Goal: Task Accomplishment & Management: Complete application form

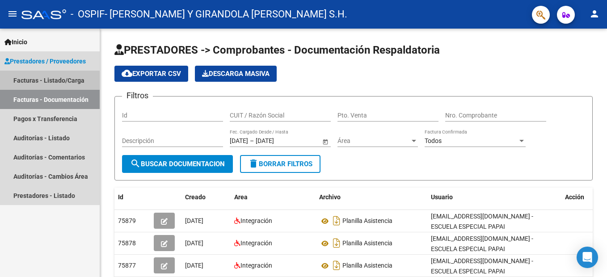
click at [59, 82] on link "Facturas - Listado/Carga" at bounding box center [50, 80] width 100 height 19
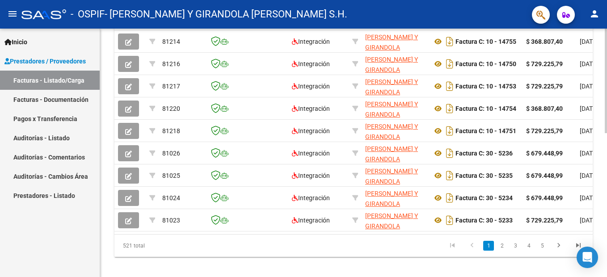
scroll to position [341, 0]
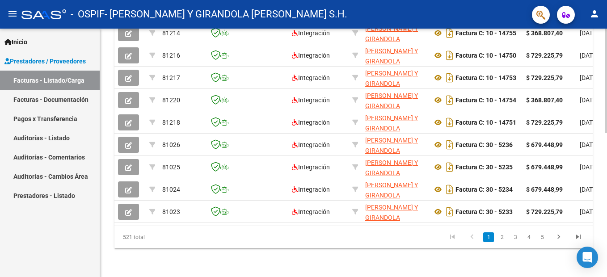
click at [605, 277] on html "menu - OSPIF - NASTRO EMILCE NELLY Y GIRANDOLA ANA MABEL S.H. person Inicio Ins…" at bounding box center [303, 138] width 607 height 277
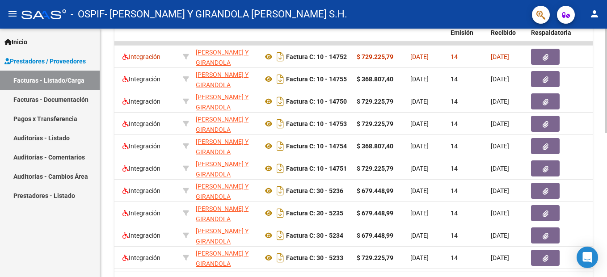
scroll to position [286, 0]
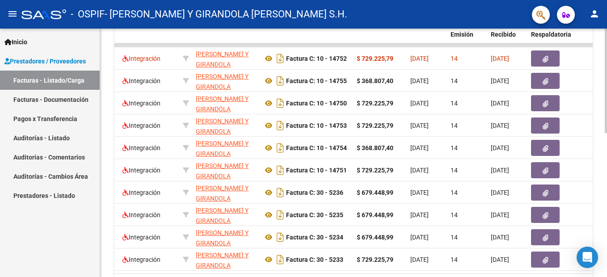
click at [601, 177] on div "Video tutorial PRESTADORES -> Listado de CPBTs Emitidos por Prestadores / Prove…" at bounding box center [354, 33] width 509 height 583
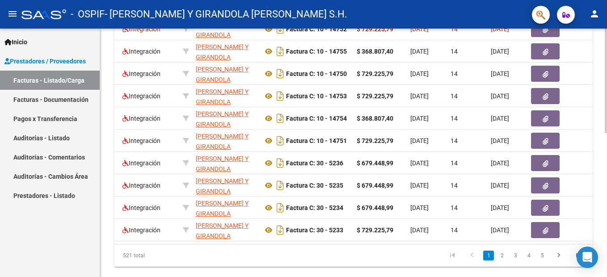
scroll to position [341, 0]
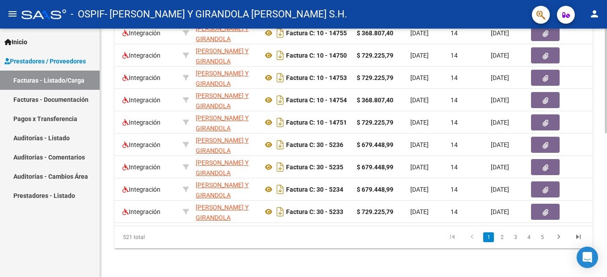
click at [607, 259] on html "menu - OSPIF - NASTRO EMILCE NELLY Y GIRANDOLA ANA MABEL S.H. person Inicio Ins…" at bounding box center [303, 138] width 607 height 277
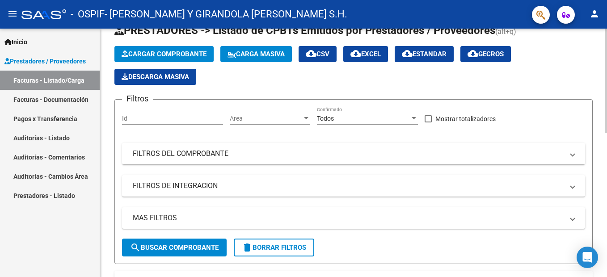
scroll to position [0, 0]
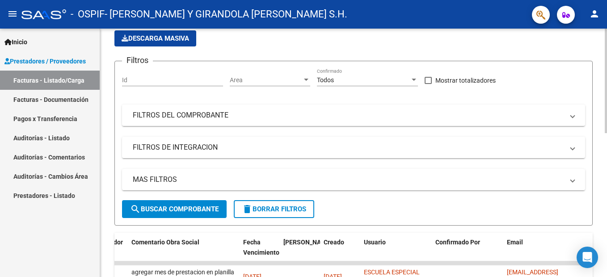
scroll to position [207, 0]
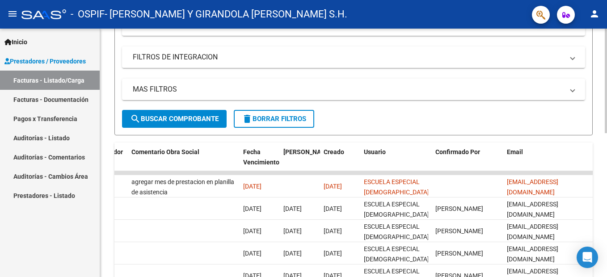
click at [607, 216] on html "menu - OSPIF - NASTRO EMILCE NELLY Y GIRANDOLA ANA MABEL S.H. person Inicio Ins…" at bounding box center [303, 138] width 607 height 277
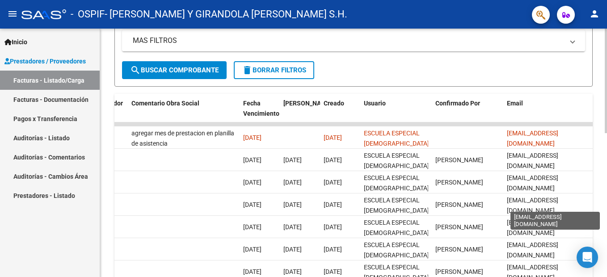
click at [597, 195] on div "Video tutorial PRESTADORES -> Listado de CPBTs Emitidos por Prestadores / Prove…" at bounding box center [353, 113] width 507 height 583
click at [606, 142] on div at bounding box center [606, 170] width 2 height 105
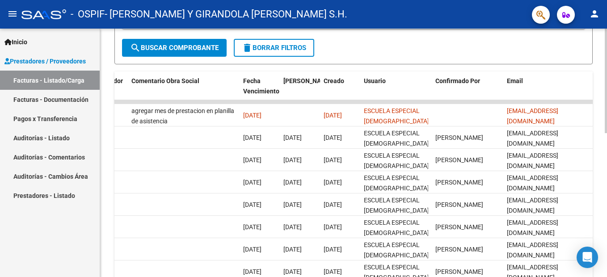
click at [606, 138] on div at bounding box center [606, 179] width 2 height 105
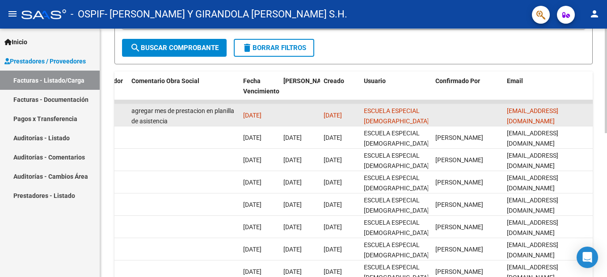
click at [436, 111] on datatable-body-cell at bounding box center [468, 115] width 72 height 22
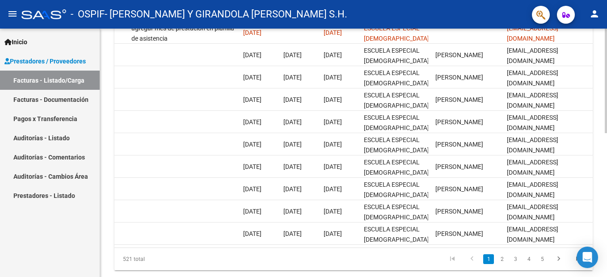
scroll to position [341, 0]
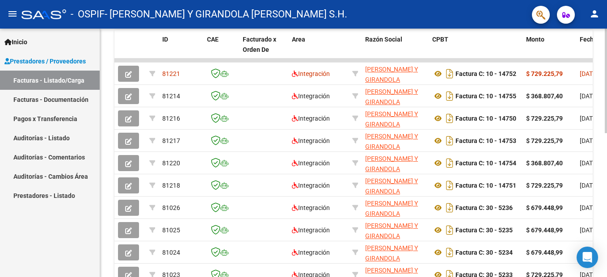
scroll to position [262, 0]
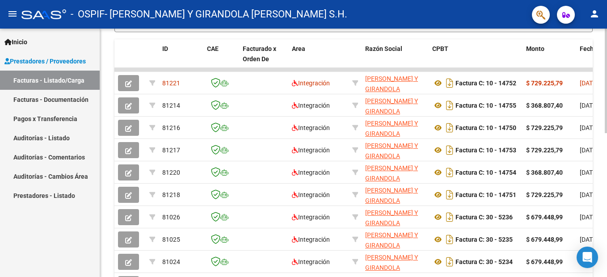
click at [606, 159] on div at bounding box center [606, 193] width 2 height 105
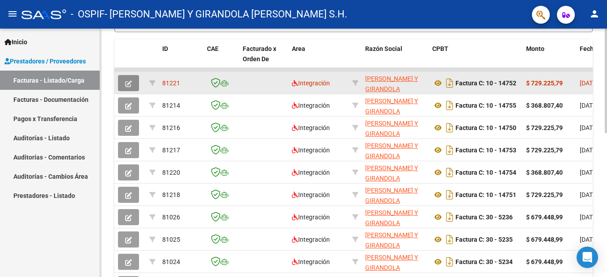
click at [126, 83] on icon "button" at bounding box center [128, 83] width 7 height 7
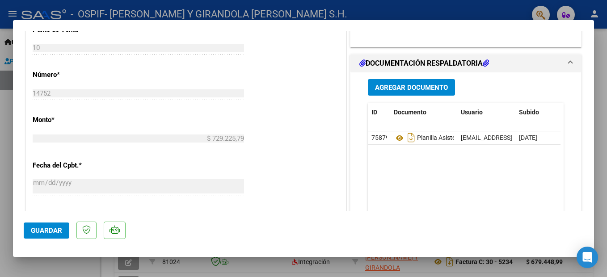
scroll to position [360, 0]
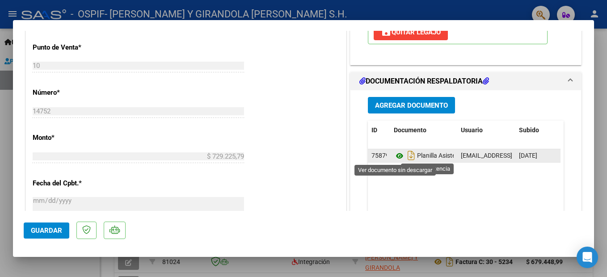
click at [395, 158] on icon at bounding box center [400, 156] width 12 height 11
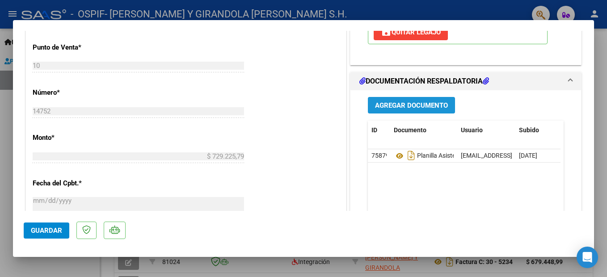
click at [401, 102] on span "Agregar Documento" at bounding box center [411, 106] width 73 height 8
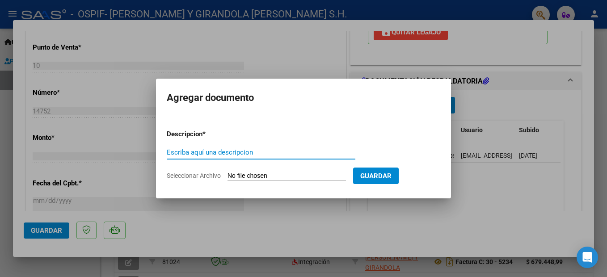
click at [246, 155] on input "Escriba aquí una descripcion" at bounding box center [261, 152] width 189 height 8
type input "planilla asistencia"
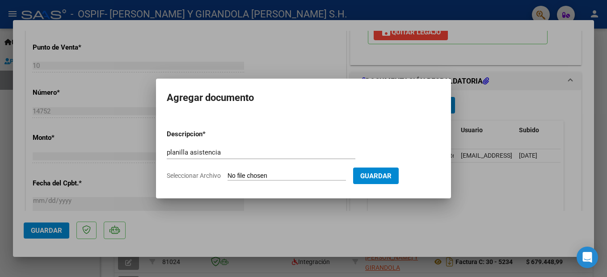
click at [241, 175] on input "Seleccionar Archivo" at bounding box center [287, 176] width 119 height 8
type input "C:\fakepath\ADJUNTOS SEPTIEMBRE 2025 FRANCONERI VALENTINO sep.pdf"
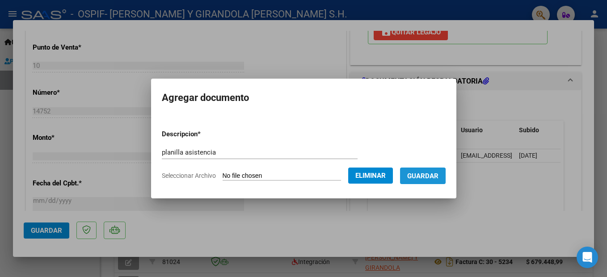
click at [433, 177] on span "Guardar" at bounding box center [422, 176] width 31 height 8
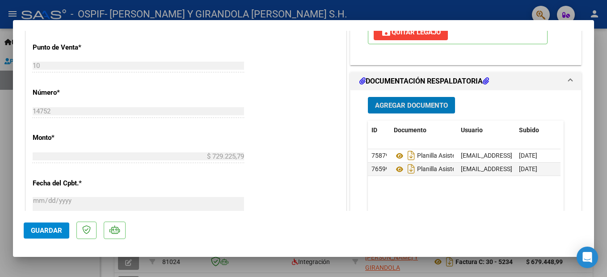
click at [443, 210] on datatable-body "75879 Planilla Asistencia escuelaespecial.2345@hotmail.com - ESCUELA ESPECIAL P…" at bounding box center [464, 190] width 193 height 83
click at [518, 209] on datatable-body "75879 Planilla Asistencia escuelaespecial.2345@hotmail.com - ESCUELA ESPECIAL P…" at bounding box center [464, 190] width 193 height 83
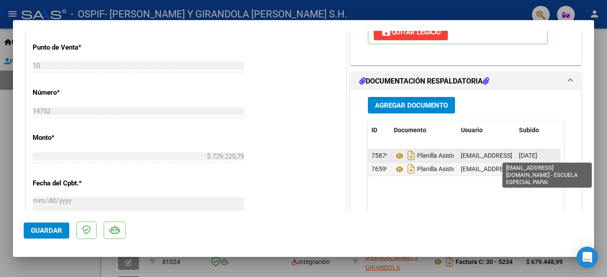
click at [496, 154] on span "[EMAIL_ADDRESS][DOMAIN_NAME] - ESCUELA ESPECIAL PAPAI" at bounding box center [550, 155] width 178 height 7
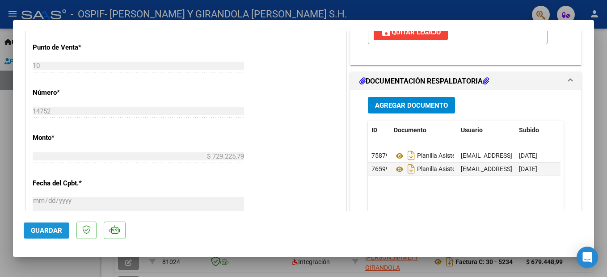
click at [50, 228] on span "Guardar" at bounding box center [46, 231] width 31 height 8
click at [58, 268] on div at bounding box center [303, 138] width 607 height 277
type input "$ 0,00"
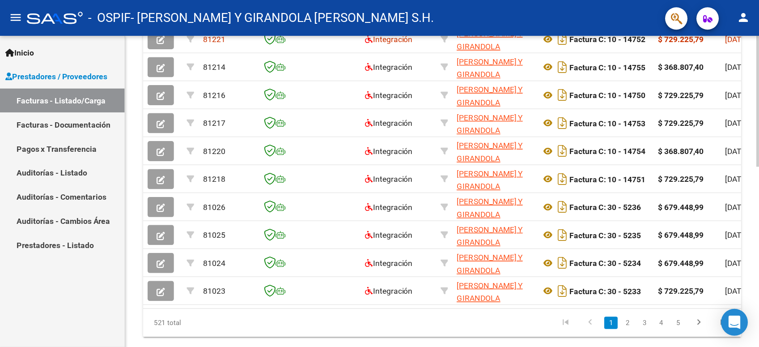
scroll to position [307, 0]
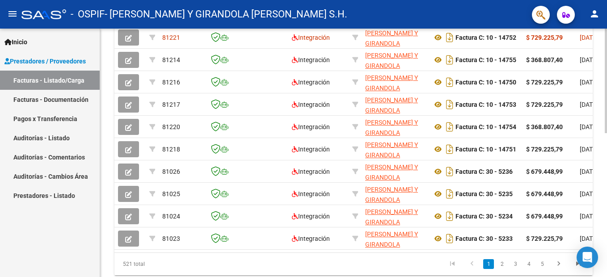
click at [606, 191] on div at bounding box center [606, 213] width 2 height 105
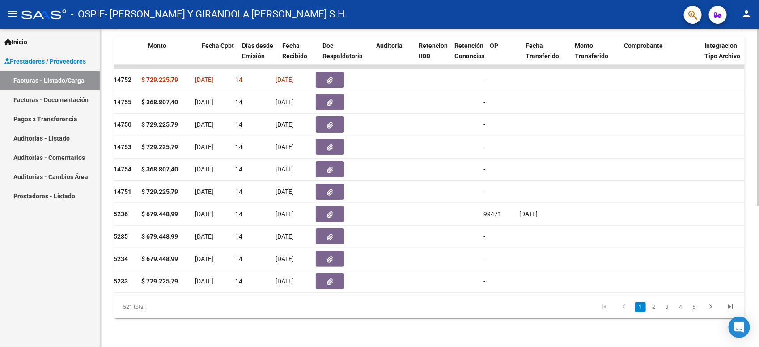
scroll to position [0, 378]
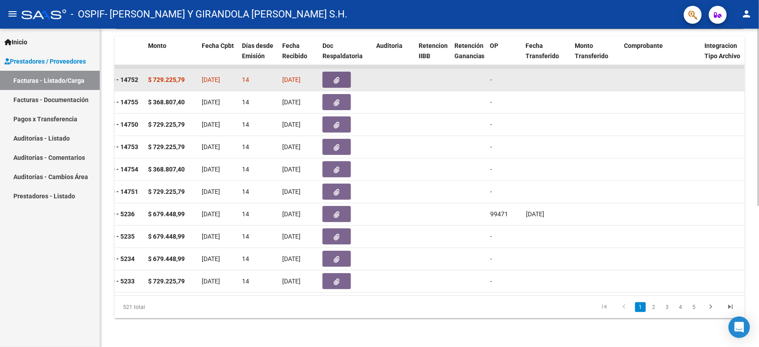
click at [336, 77] on icon "button" at bounding box center [337, 80] width 6 height 7
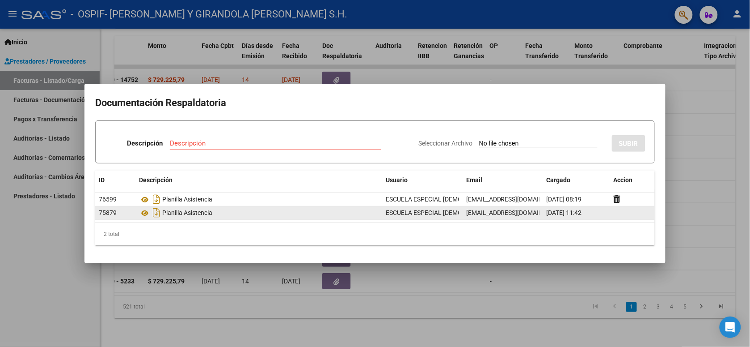
click at [533, 213] on span "escuelaespecial.2345@hotmail.com" at bounding box center [515, 212] width 99 height 7
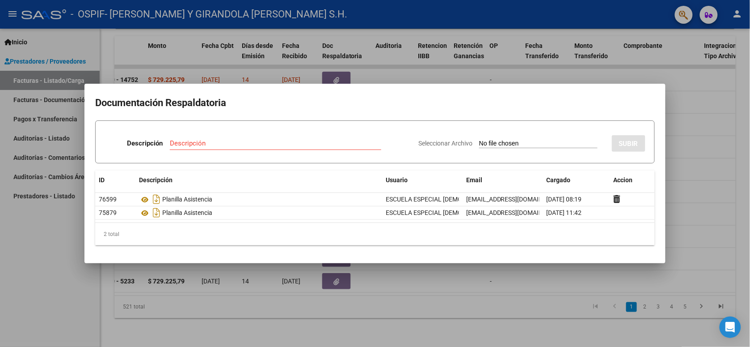
click at [500, 70] on div at bounding box center [375, 173] width 750 height 347
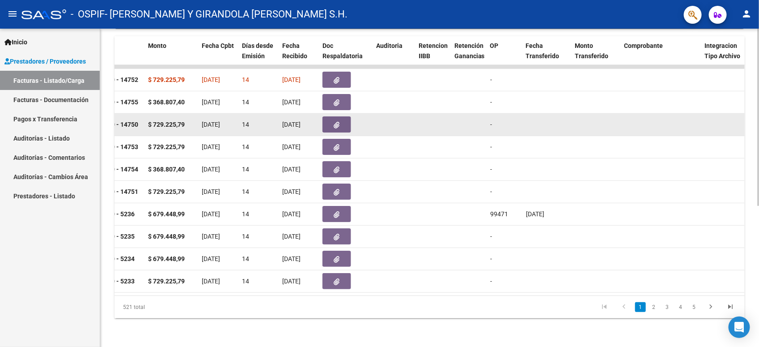
click at [607, 114] on datatable-body-cell at bounding box center [661, 125] width 80 height 22
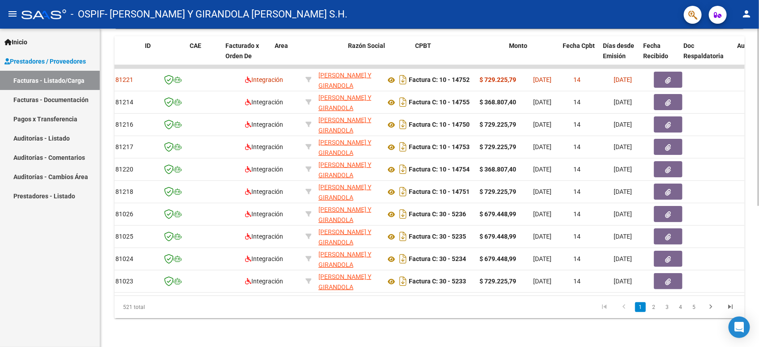
scroll to position [0, 0]
